Goal: Book appointment/travel/reservation

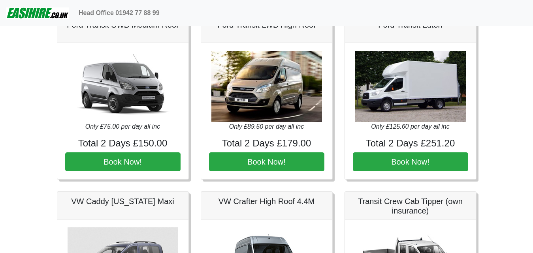
scroll to position [356, 0]
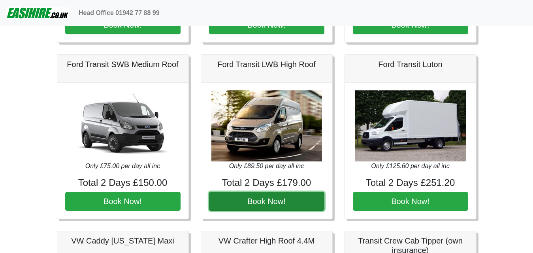
click at [260, 198] on button "Book Now!" at bounding box center [266, 201] width 115 height 19
